Goal: Check status

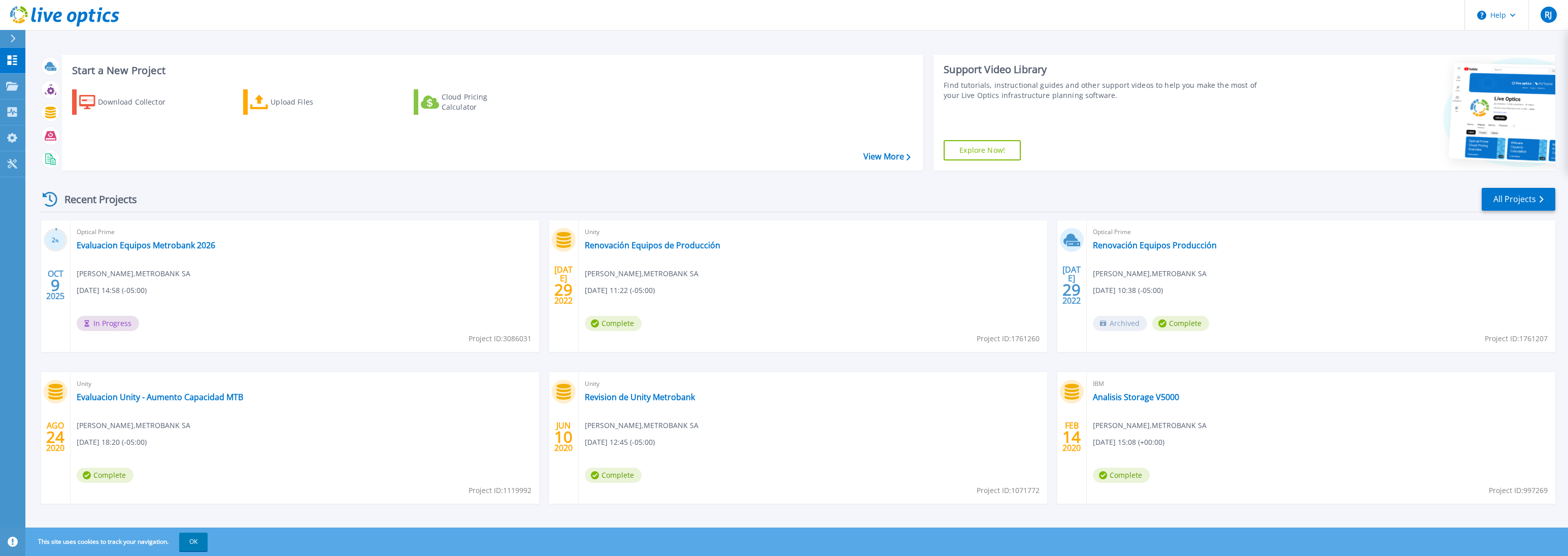
scroll to position [7, 0]
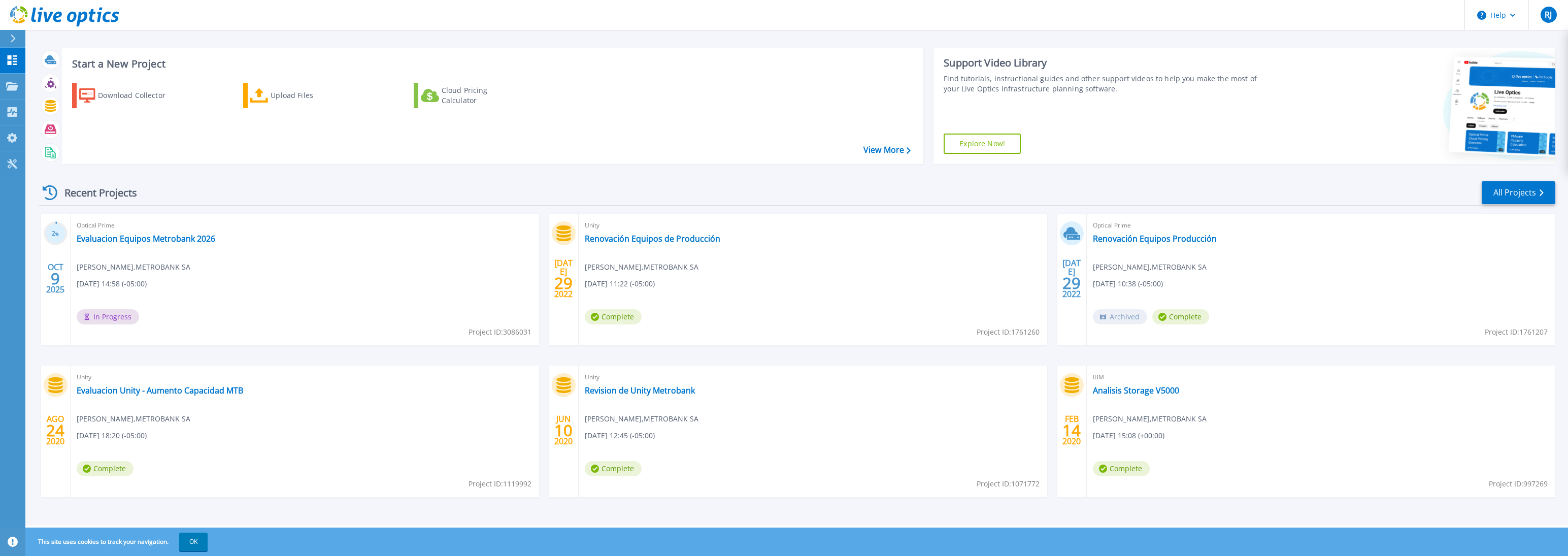
click at [465, 49] on div "Start a New Project Download Collector Upload Files Cloud Pricing Calculator Vi…" at bounding box center [493, 106] width 861 height 116
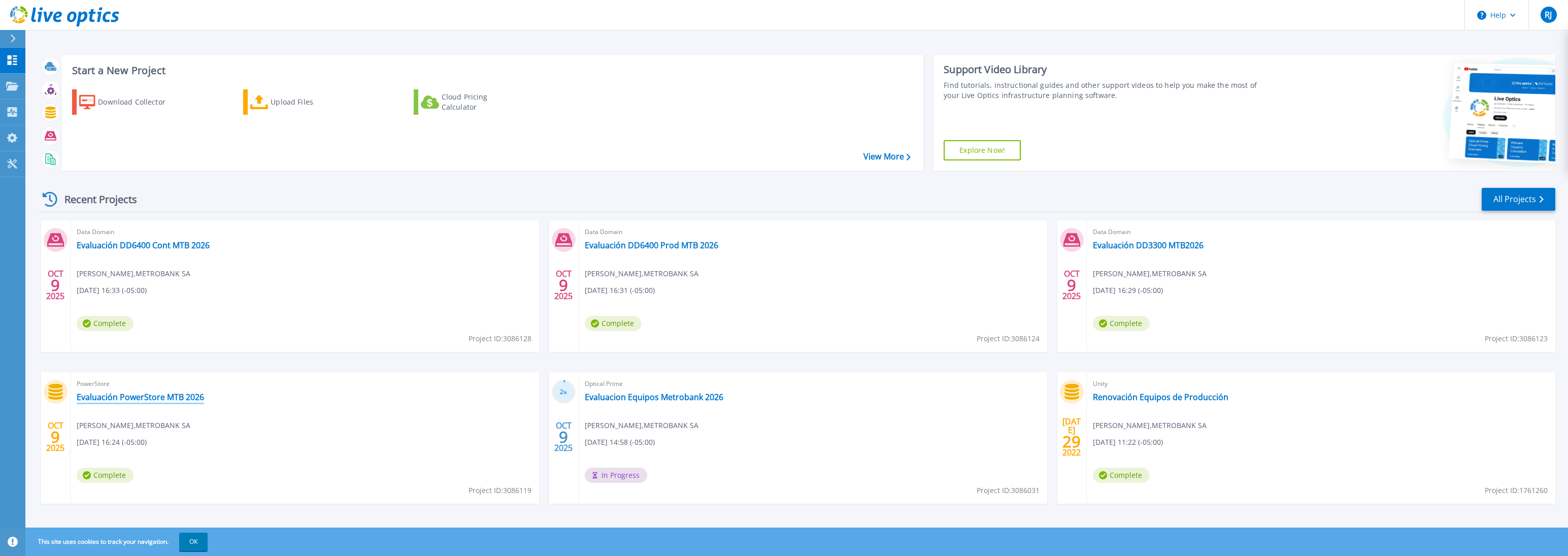
click at [157, 397] on link "Evaluación PowerStore MTB 2026" at bounding box center [140, 397] width 127 height 10
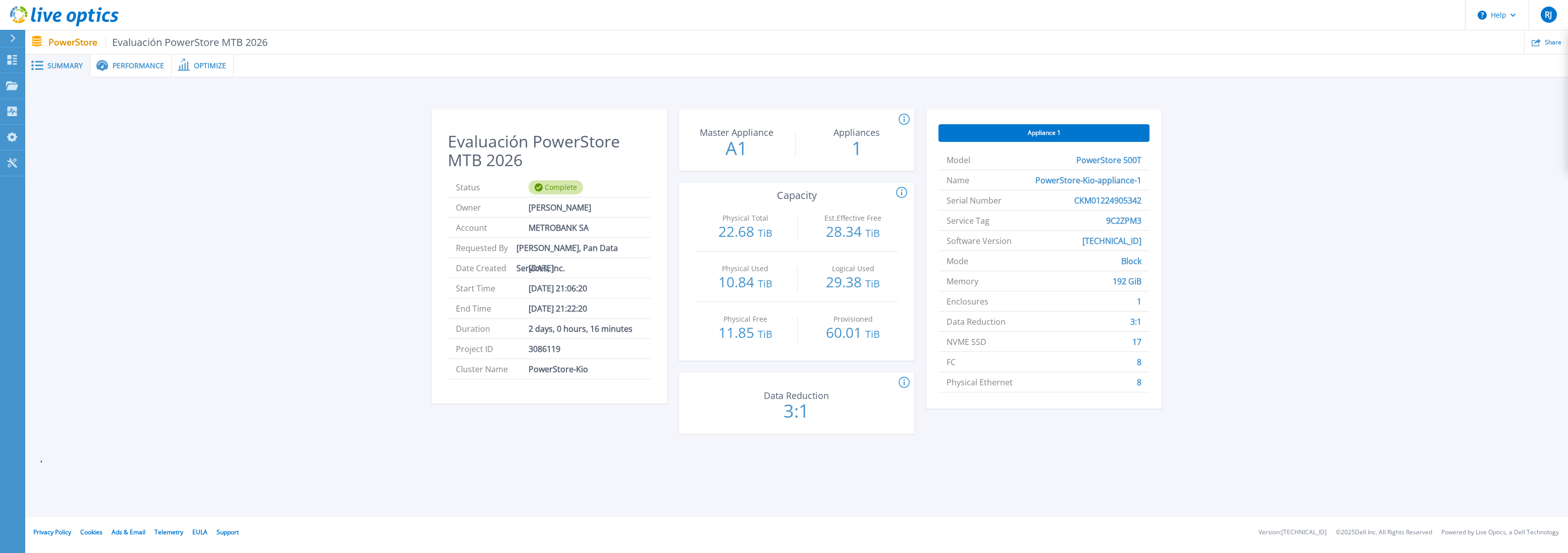
click at [146, 69] on span "Performance" at bounding box center [138, 66] width 51 height 7
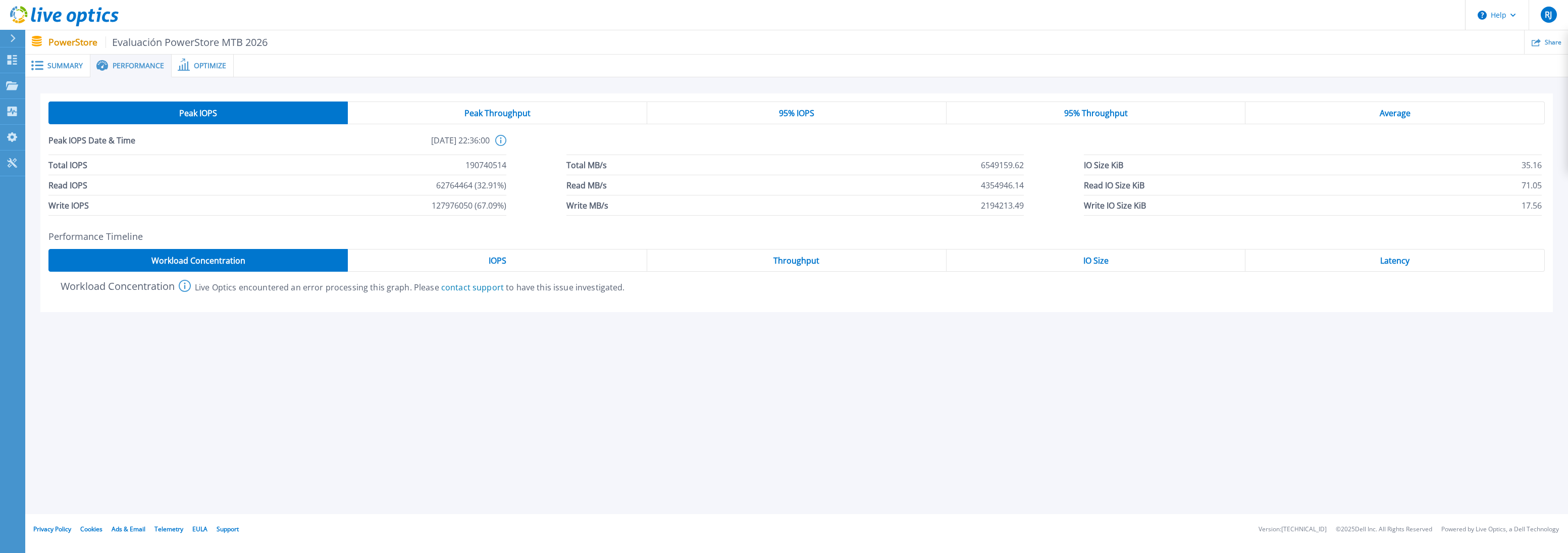
click at [209, 64] on span "Optimize" at bounding box center [210, 66] width 32 height 7
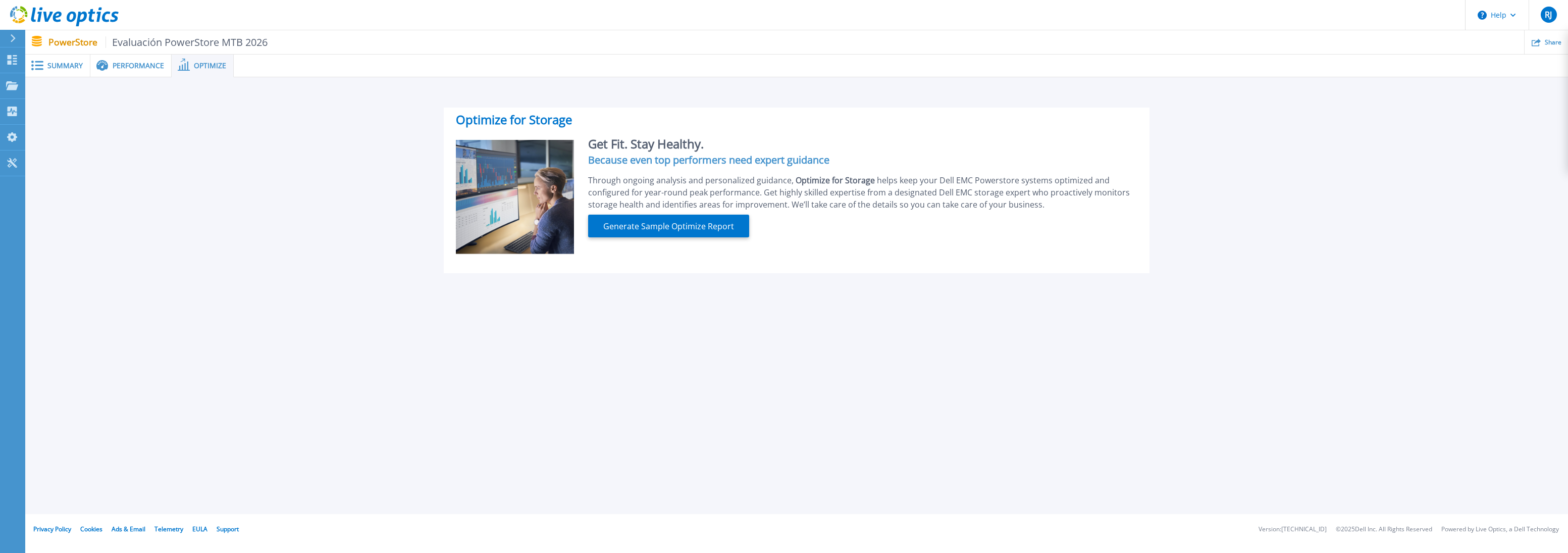
click at [55, 65] on span "Summary" at bounding box center [65, 66] width 35 height 7
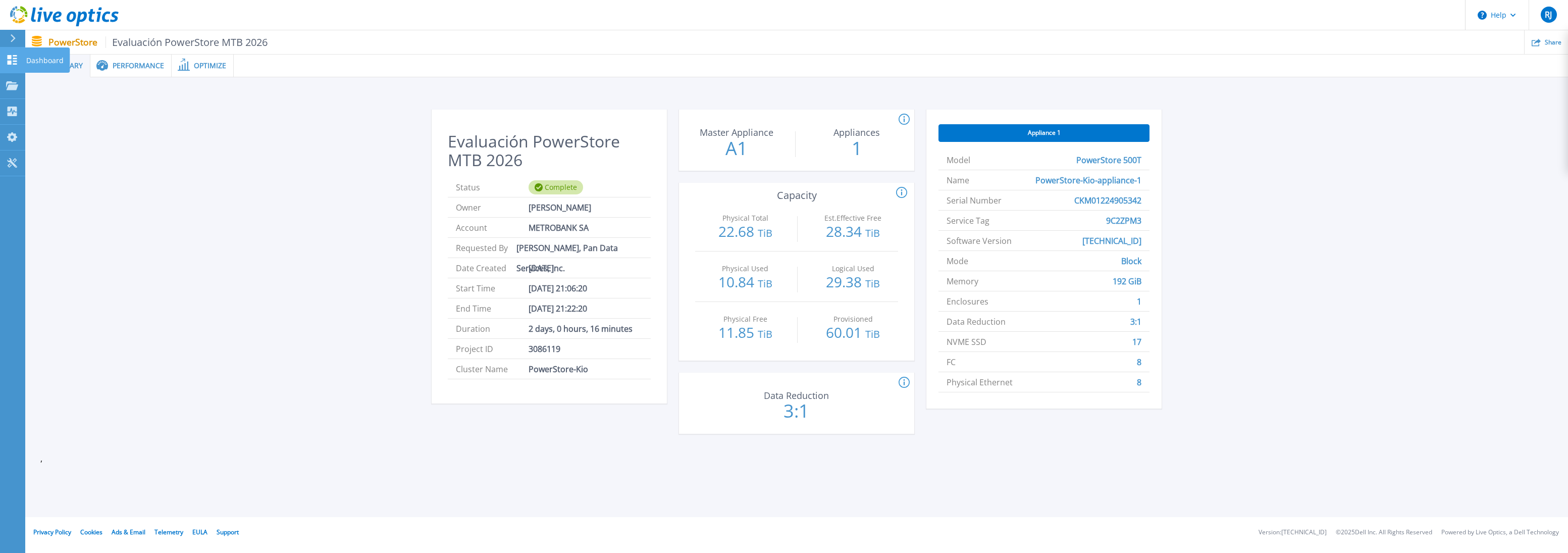
click at [14, 62] on icon at bounding box center [12, 60] width 10 height 10
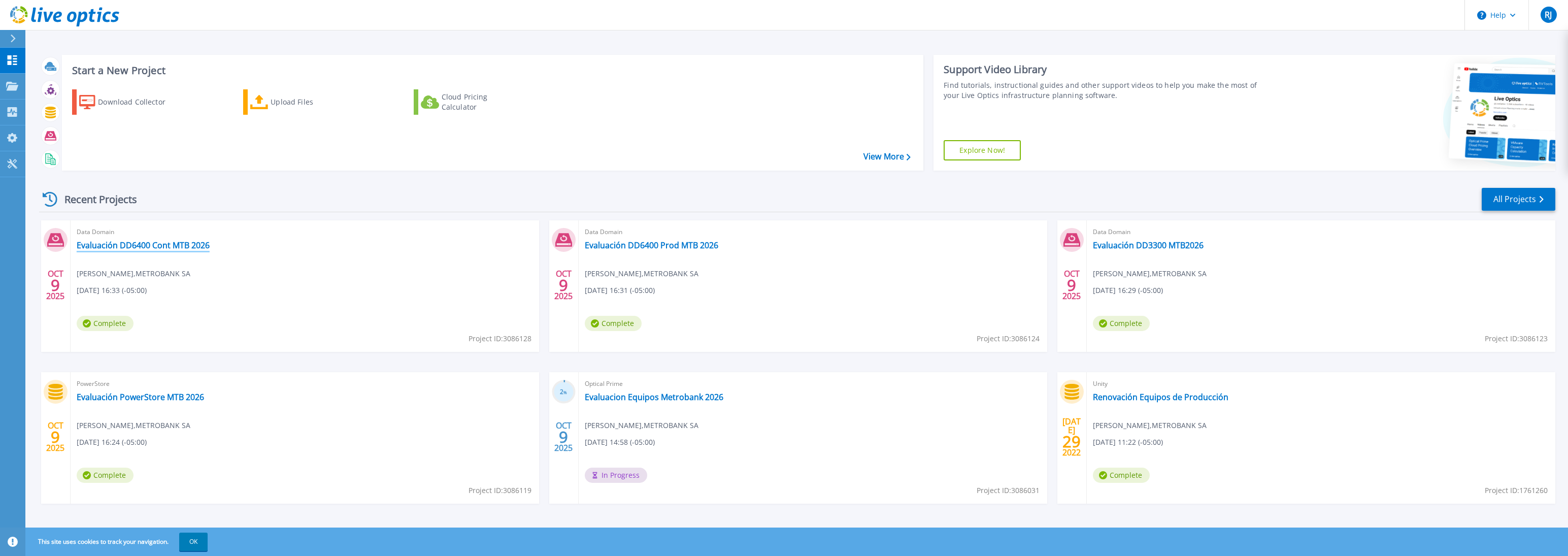
click at [162, 248] on link "Evaluación DD6400 Cont MTB 2026" at bounding box center [143, 245] width 133 height 10
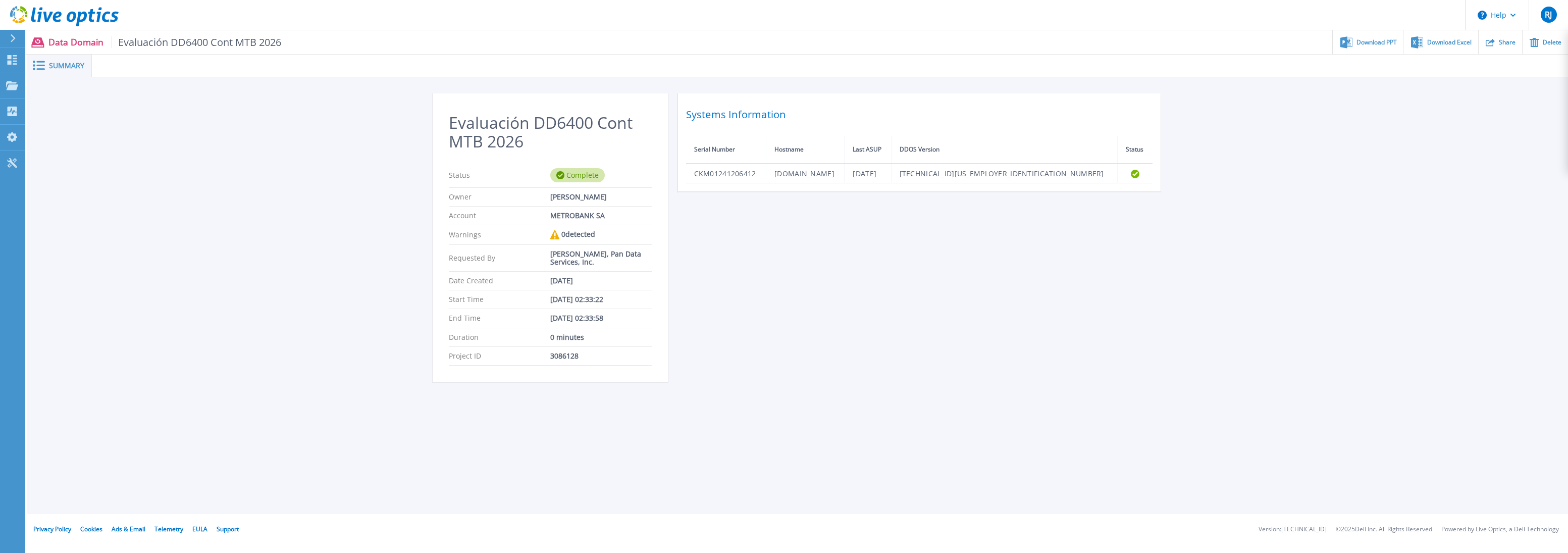
click at [557, 235] on icon at bounding box center [555, 234] width 9 height 9
click at [57, 67] on span "Summary" at bounding box center [67, 66] width 35 height 7
click at [15, 37] on icon at bounding box center [13, 38] width 6 height 8
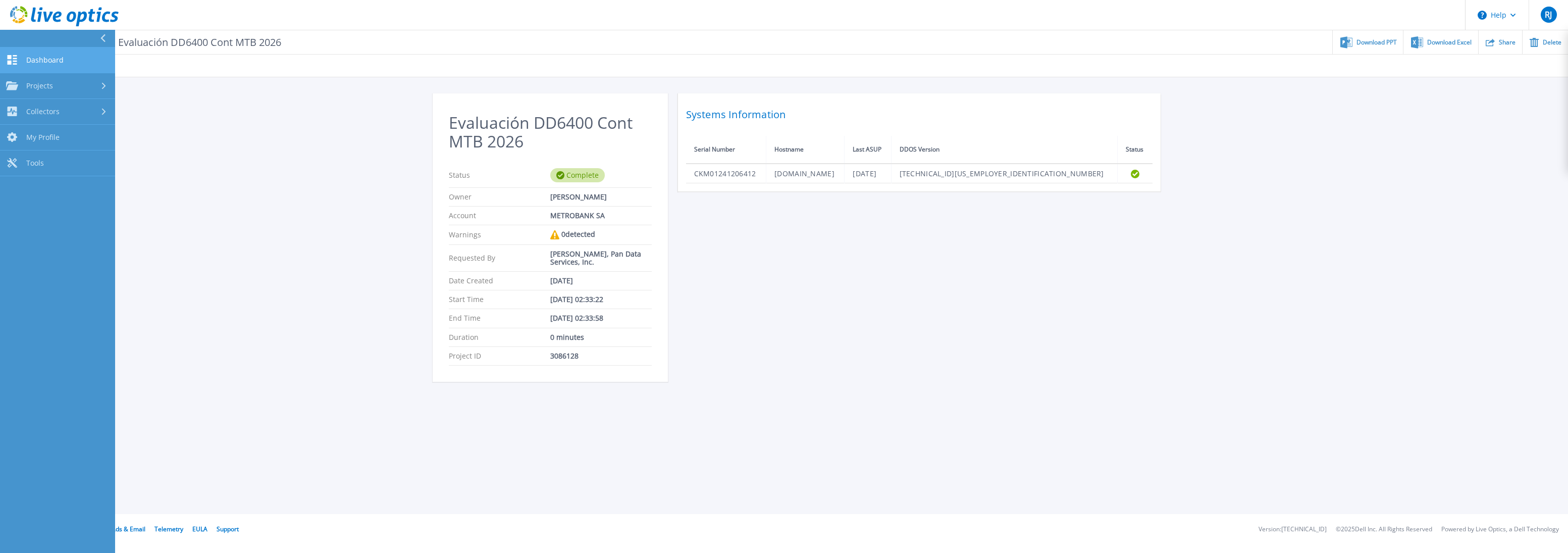
click at [39, 60] on span "Dashboard" at bounding box center [45, 60] width 37 height 9
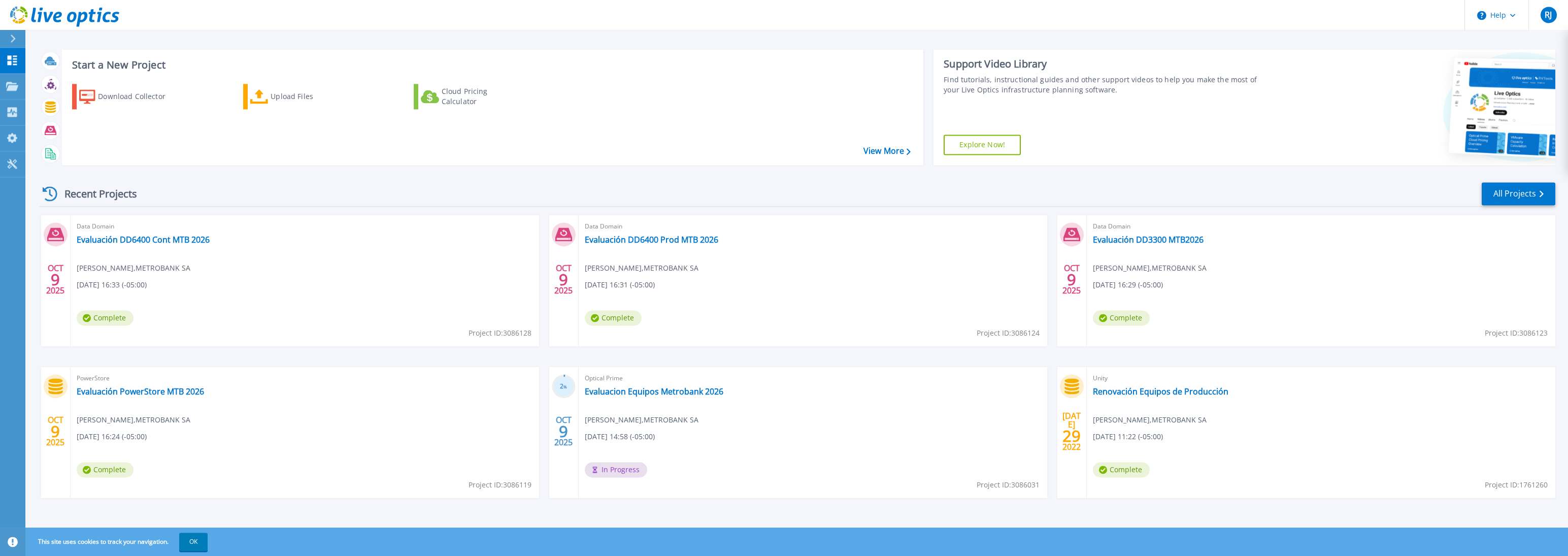
scroll to position [7, 0]
